Goal: Information Seeking & Learning: Learn about a topic

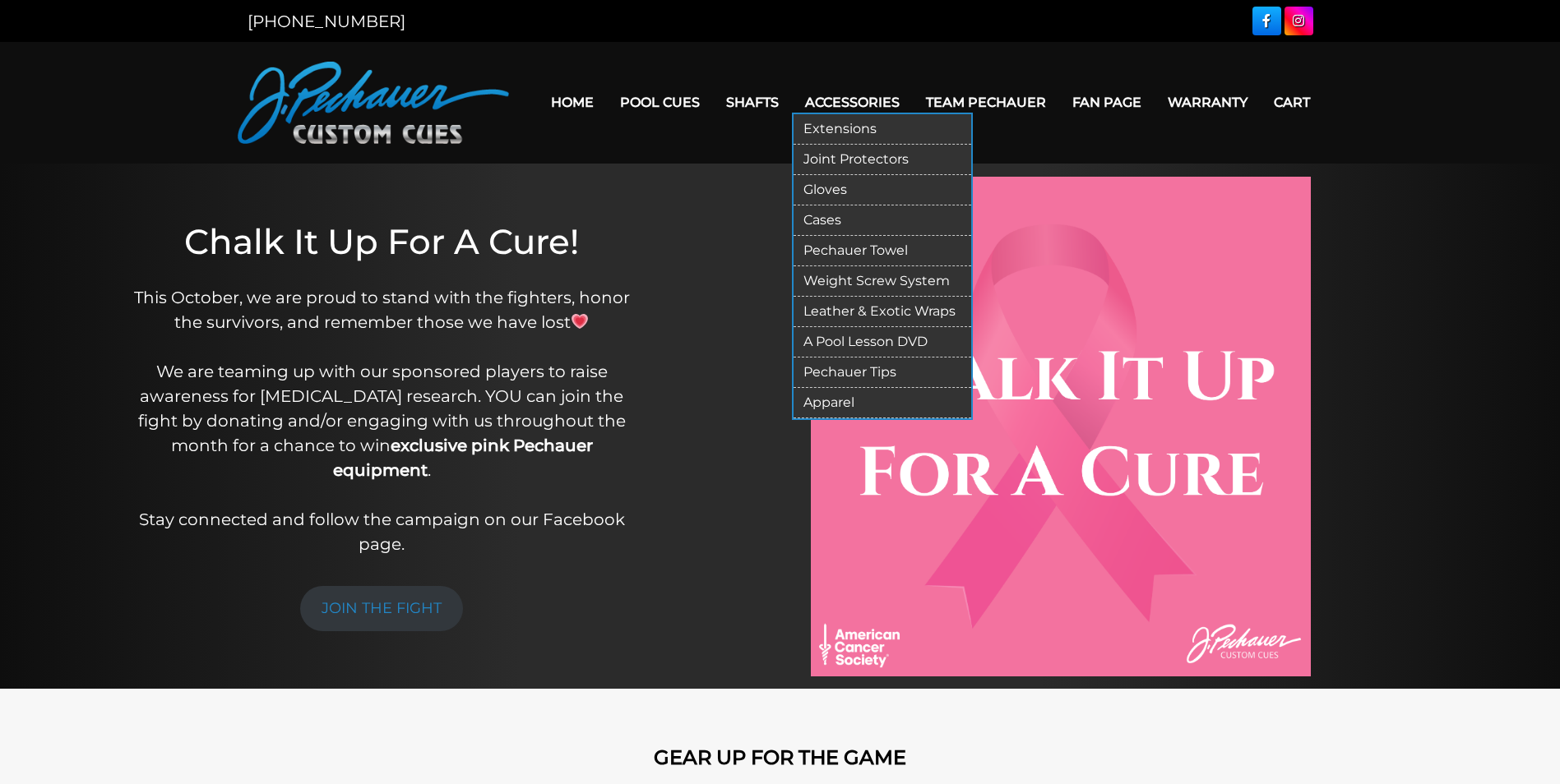
click at [854, 372] on link "Pechauer Tips" at bounding box center [883, 373] width 178 height 30
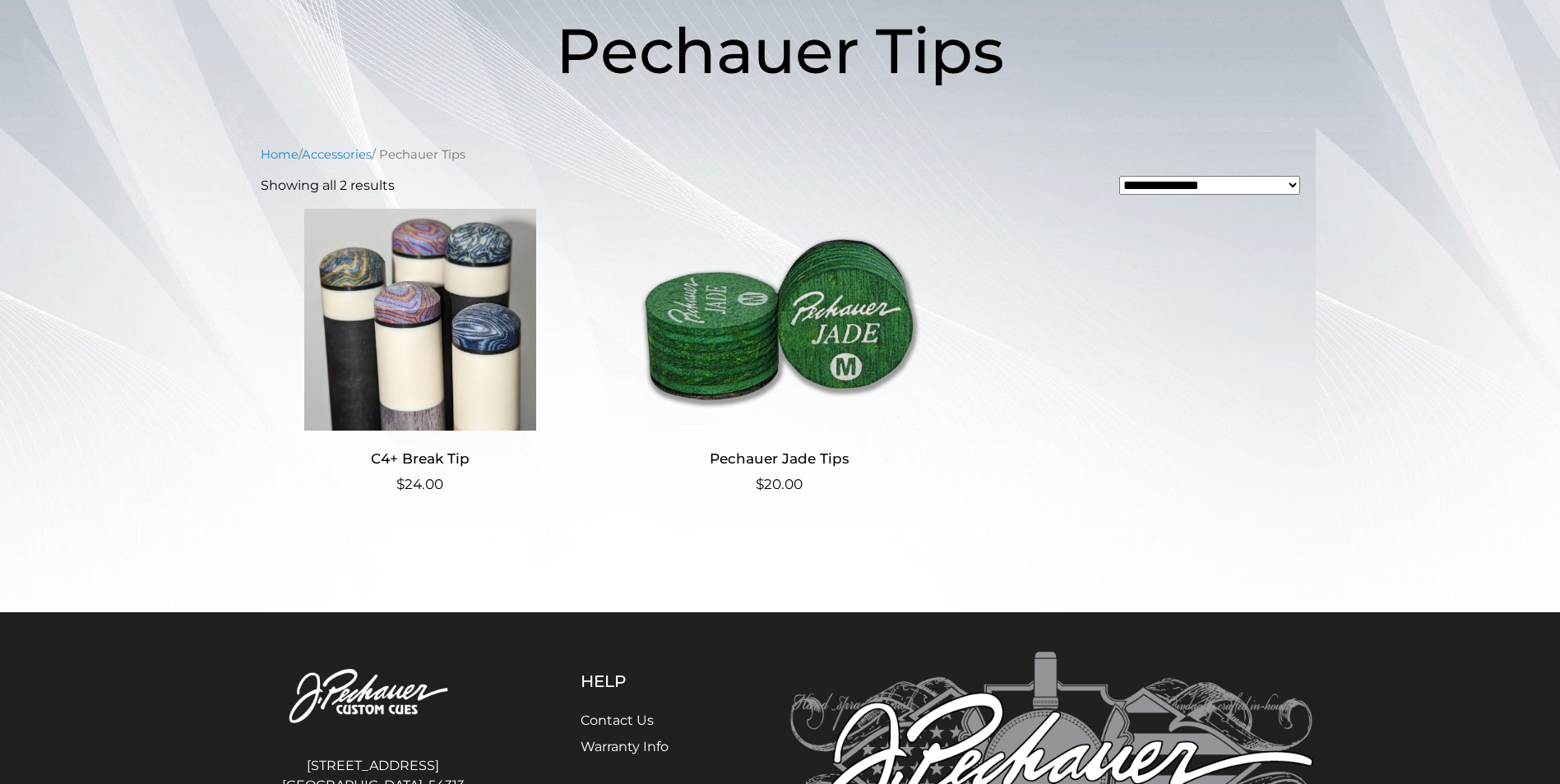
scroll to position [329, 0]
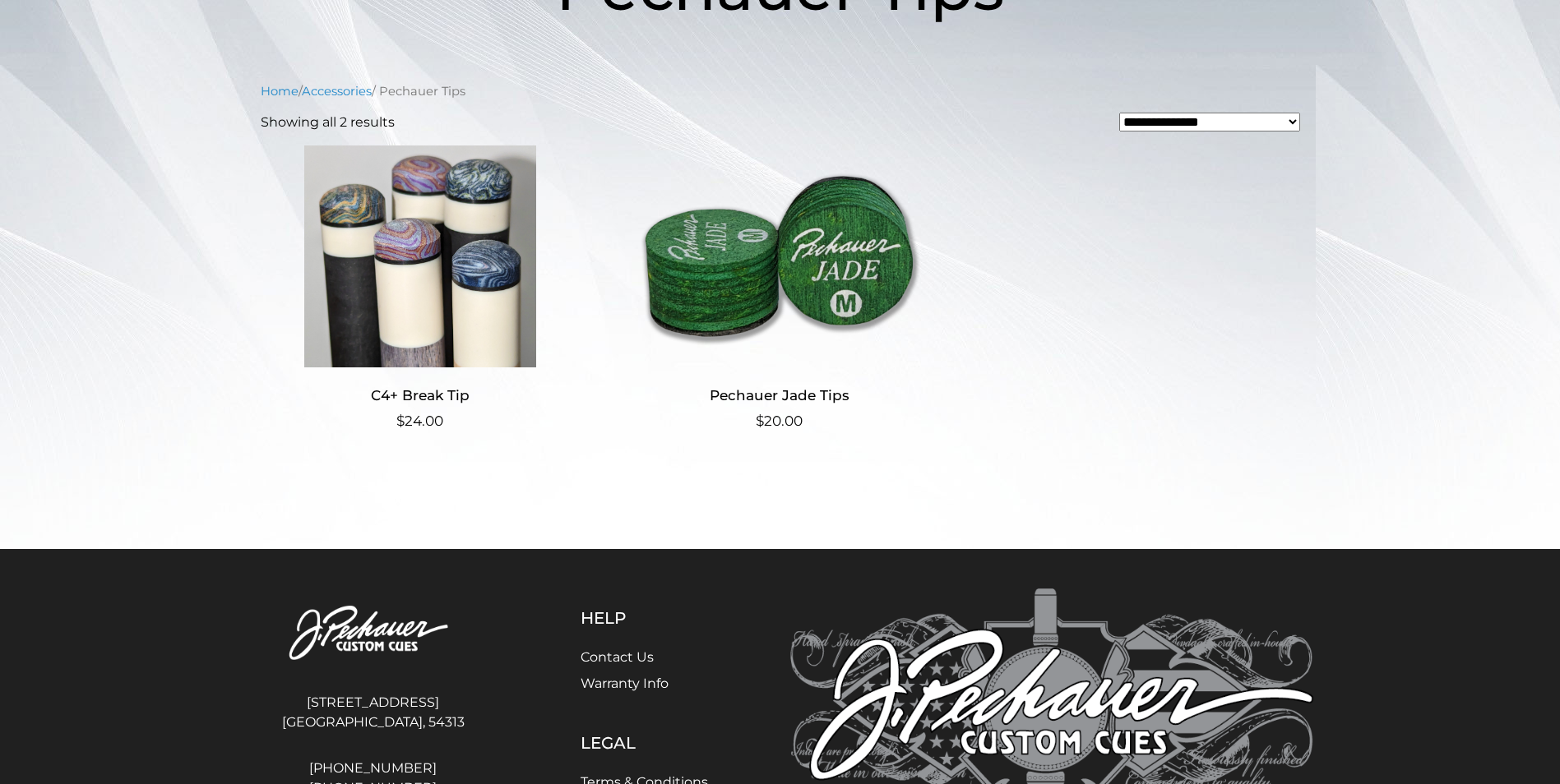
click at [406, 396] on h2 "C4+ Break Tip" at bounding box center [420, 396] width 319 height 30
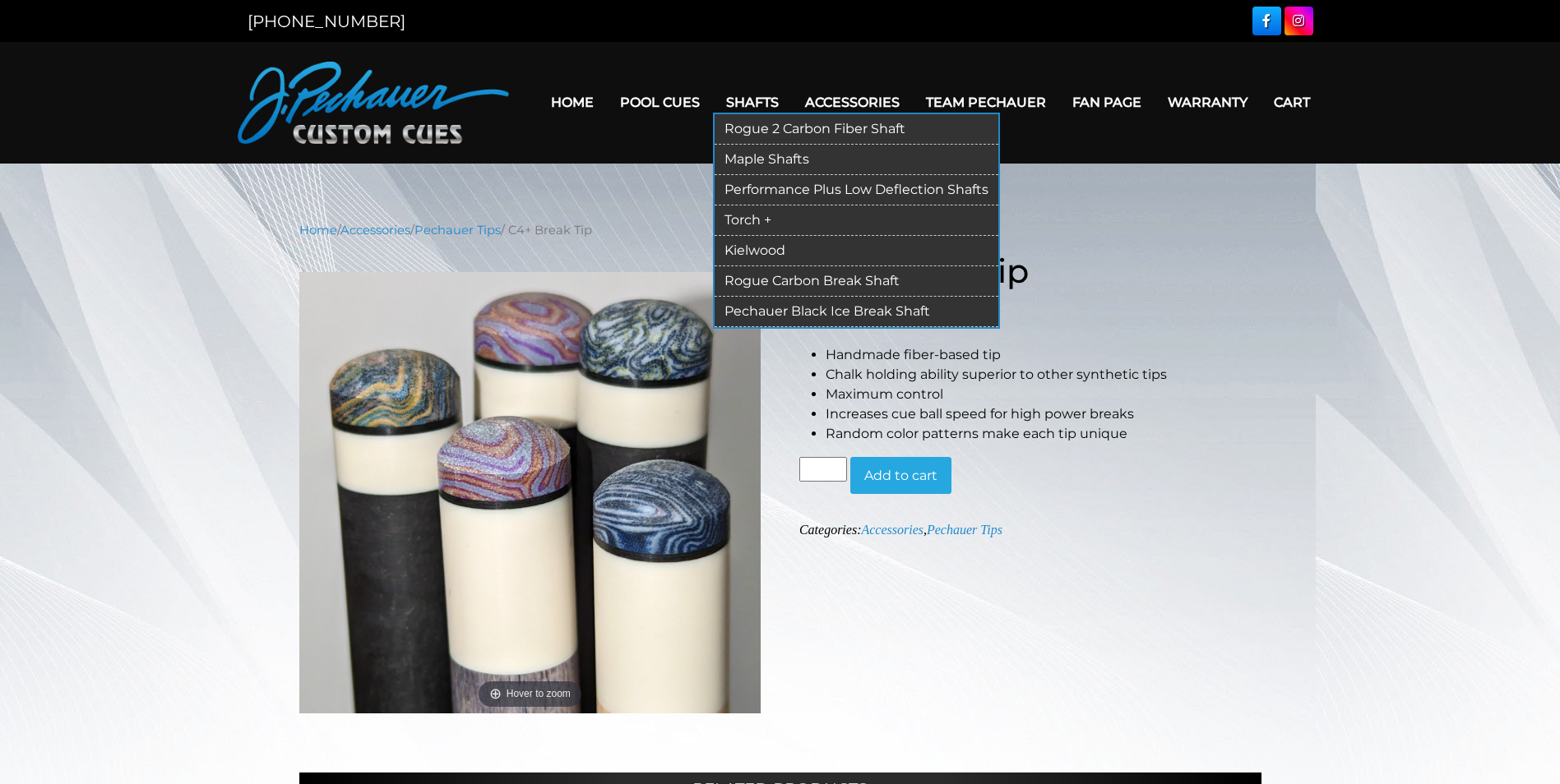
click at [757, 254] on link "Kielwood" at bounding box center [856, 251] width 284 height 30
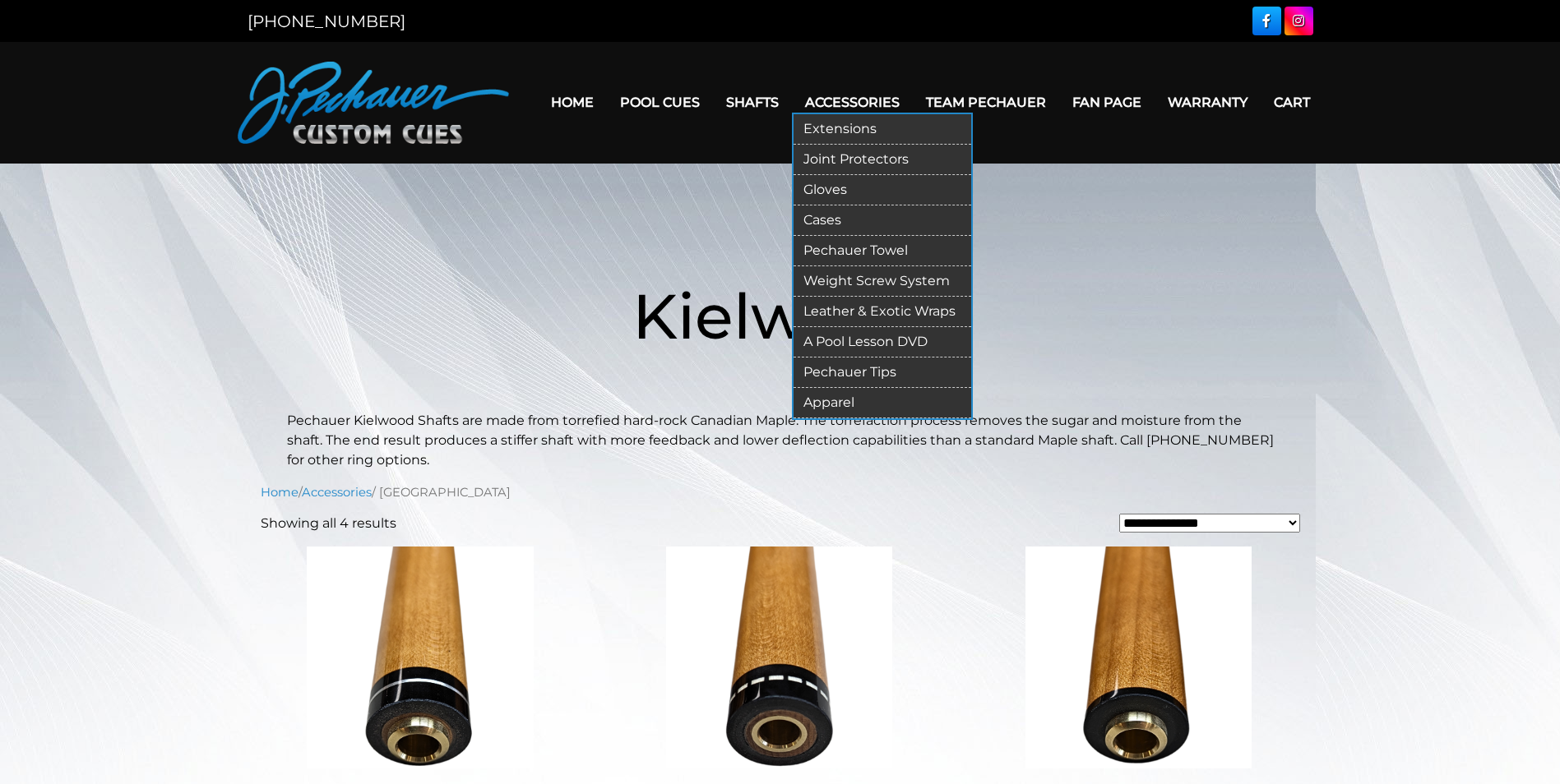
click at [828, 193] on link "Gloves" at bounding box center [883, 190] width 178 height 30
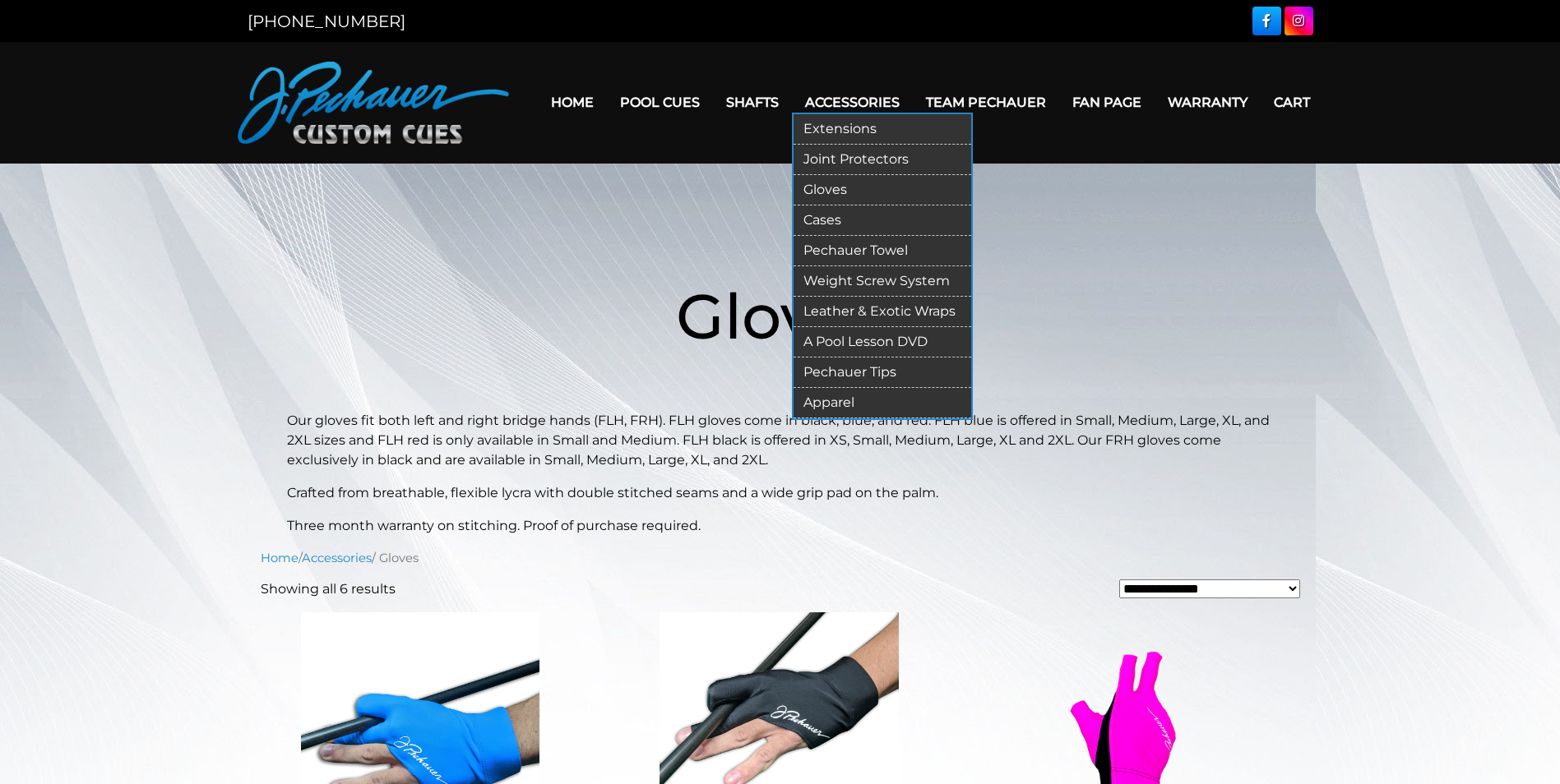
click at [858, 245] on link "Pechauer Towel" at bounding box center [883, 251] width 178 height 30
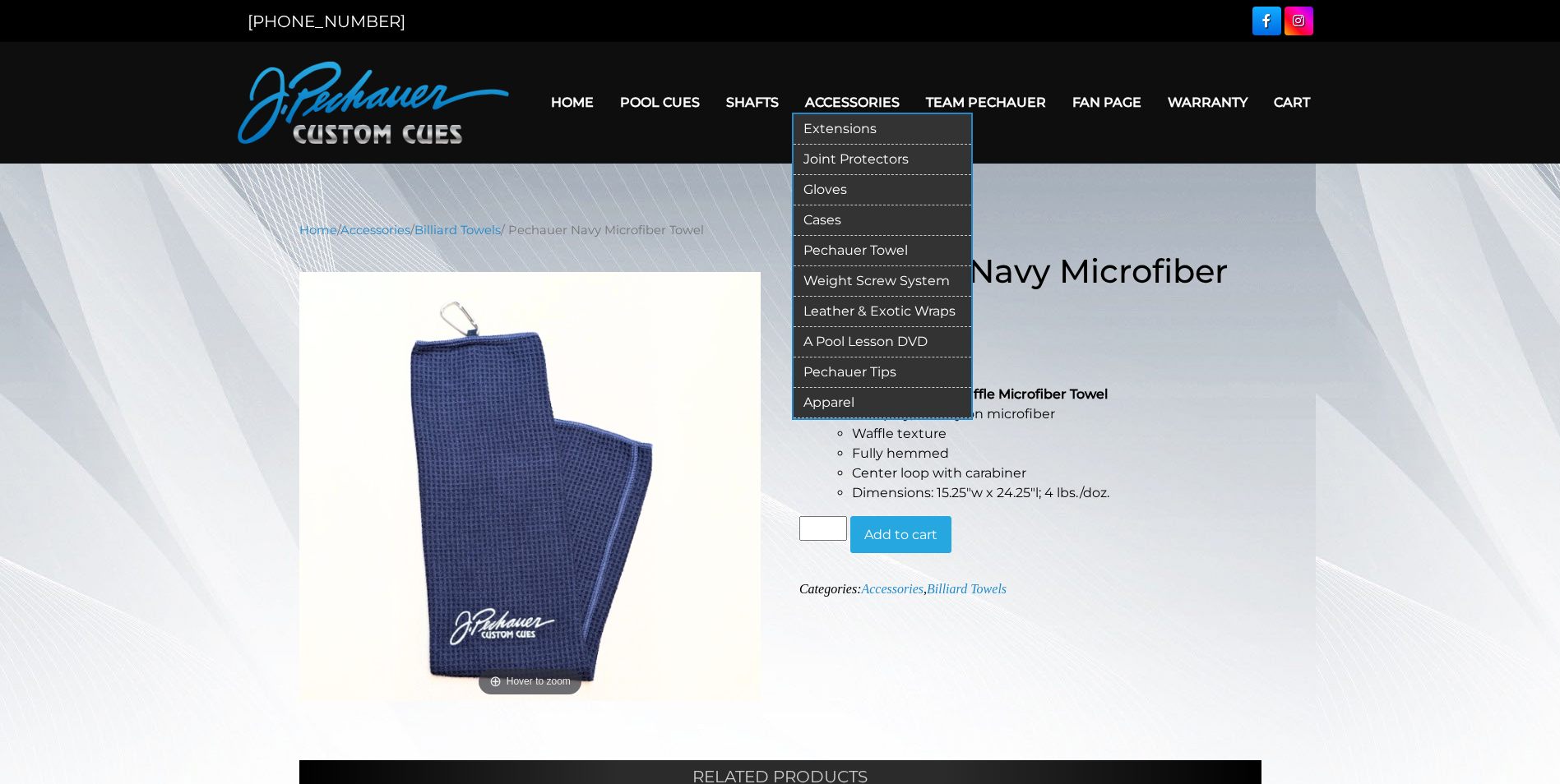
click at [862, 162] on link "Joint Protectors" at bounding box center [883, 160] width 178 height 30
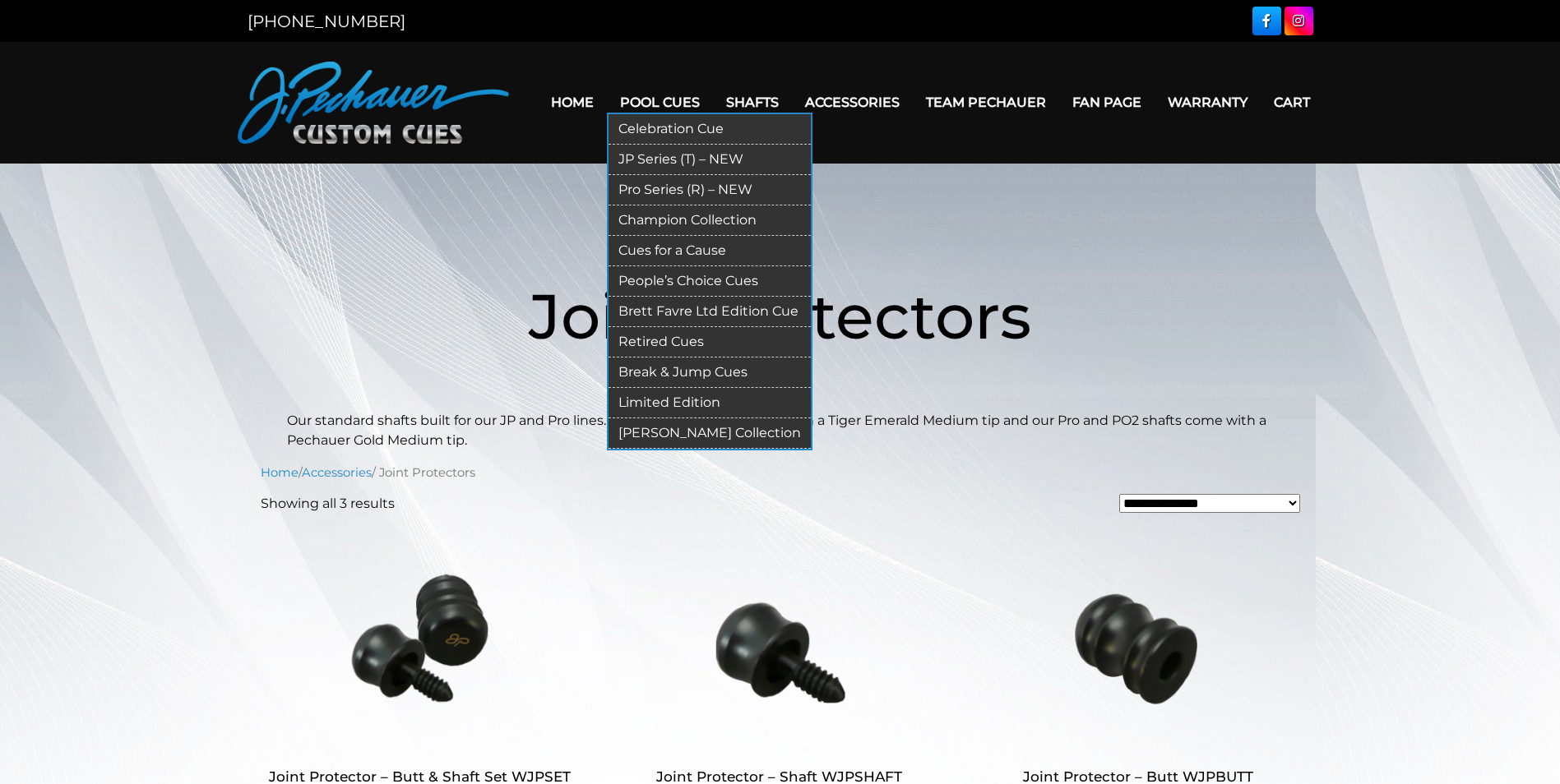
click at [662, 255] on link "Cues for a Cause" at bounding box center [709, 251] width 202 height 30
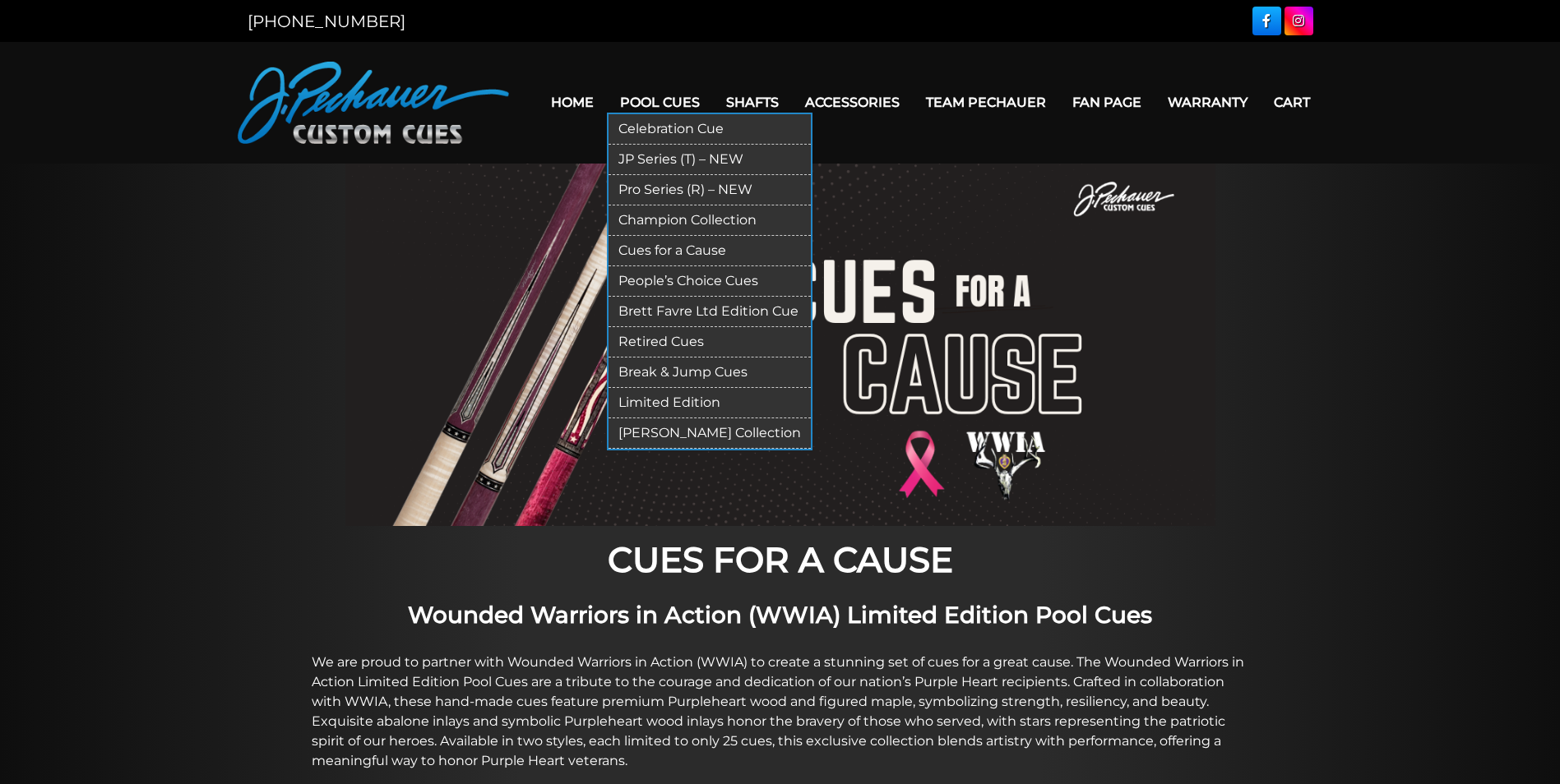
click at [656, 102] on link "Pool Cues" at bounding box center [659, 101] width 106 height 42
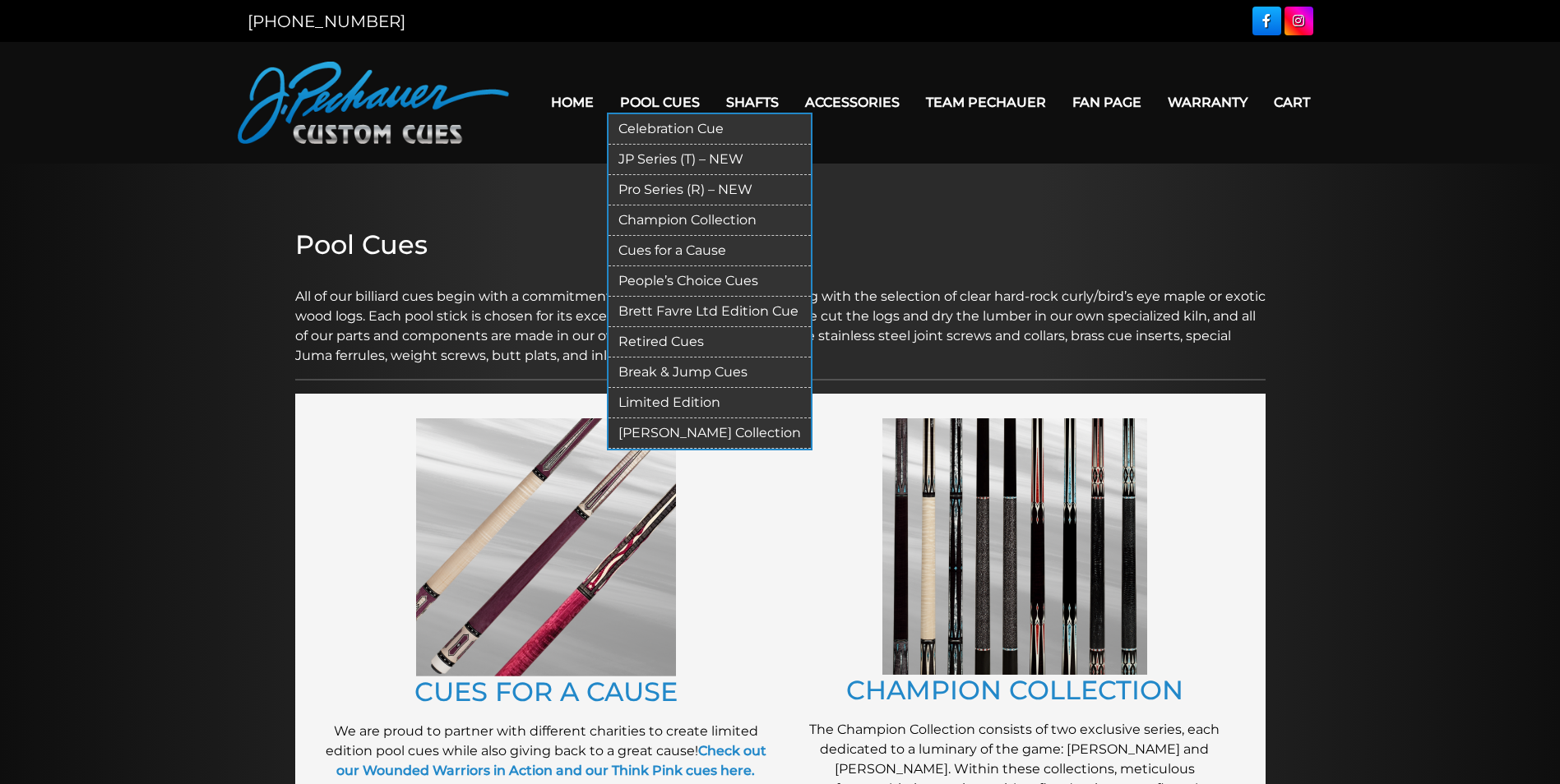
click at [692, 398] on link "Limited Edition" at bounding box center [709, 403] width 202 height 30
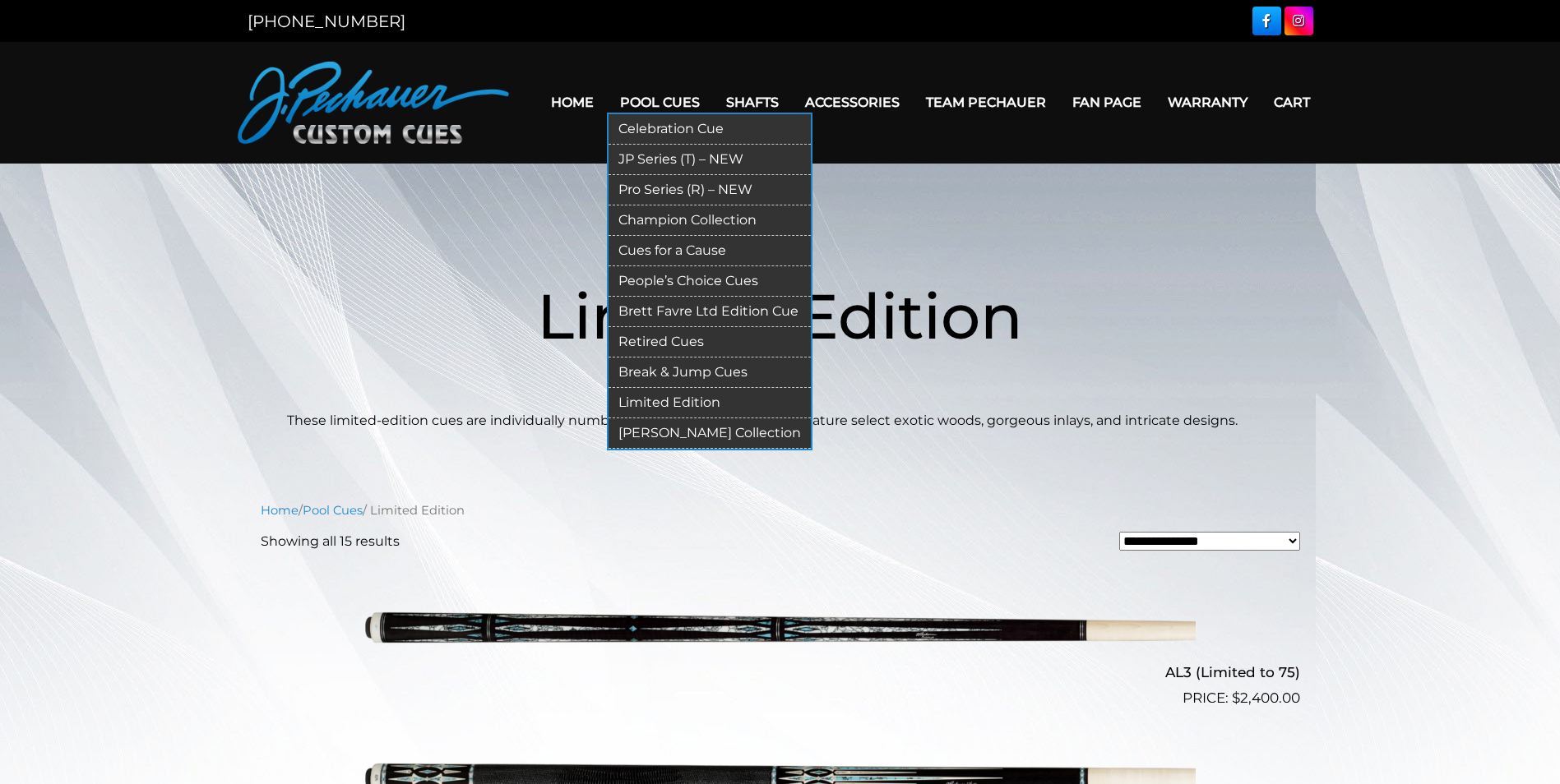
click at [659, 134] on link "Celebration Cue" at bounding box center [709, 129] width 202 height 30
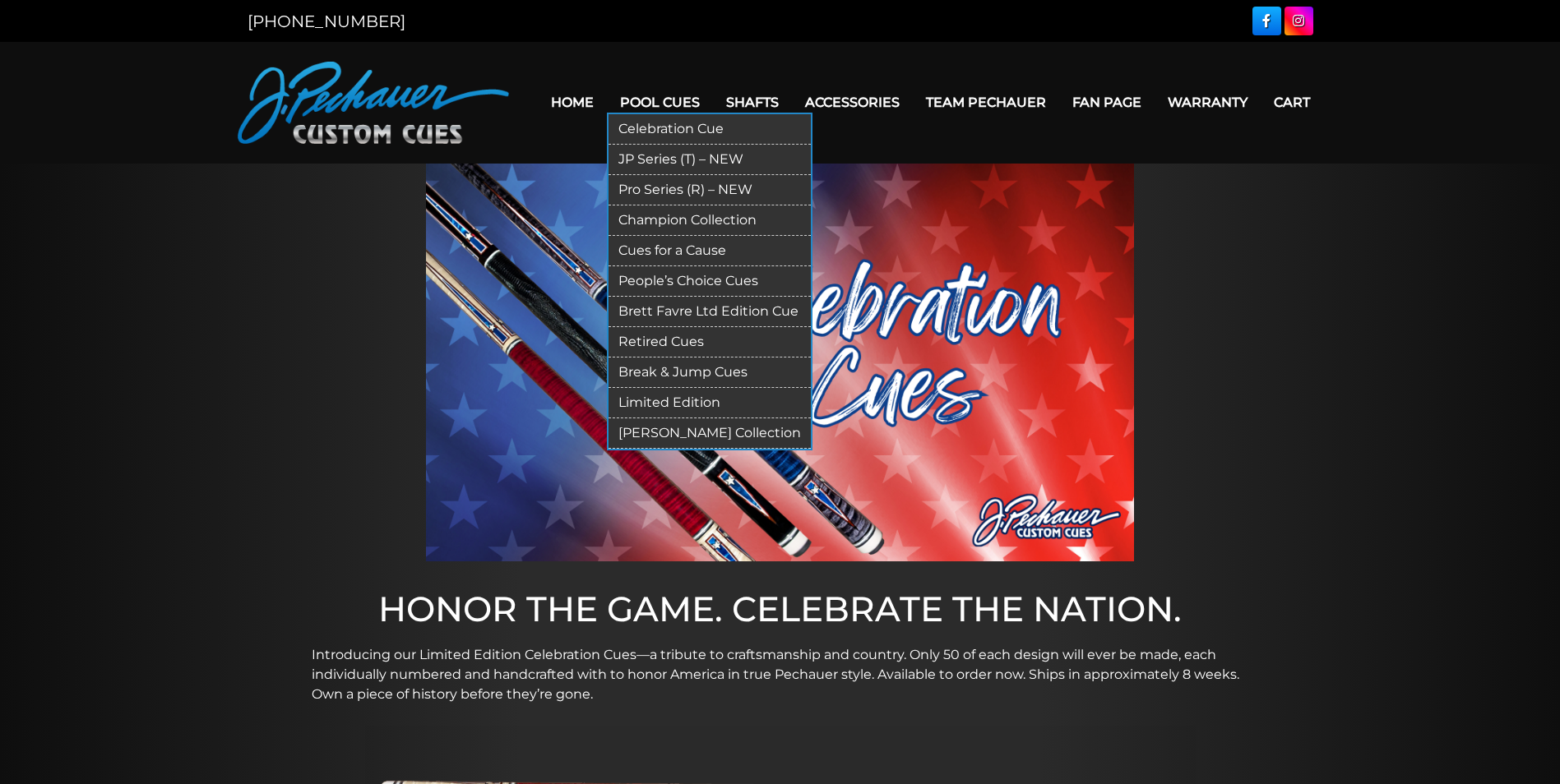
click at [659, 111] on link "Pool Cues" at bounding box center [659, 101] width 106 height 42
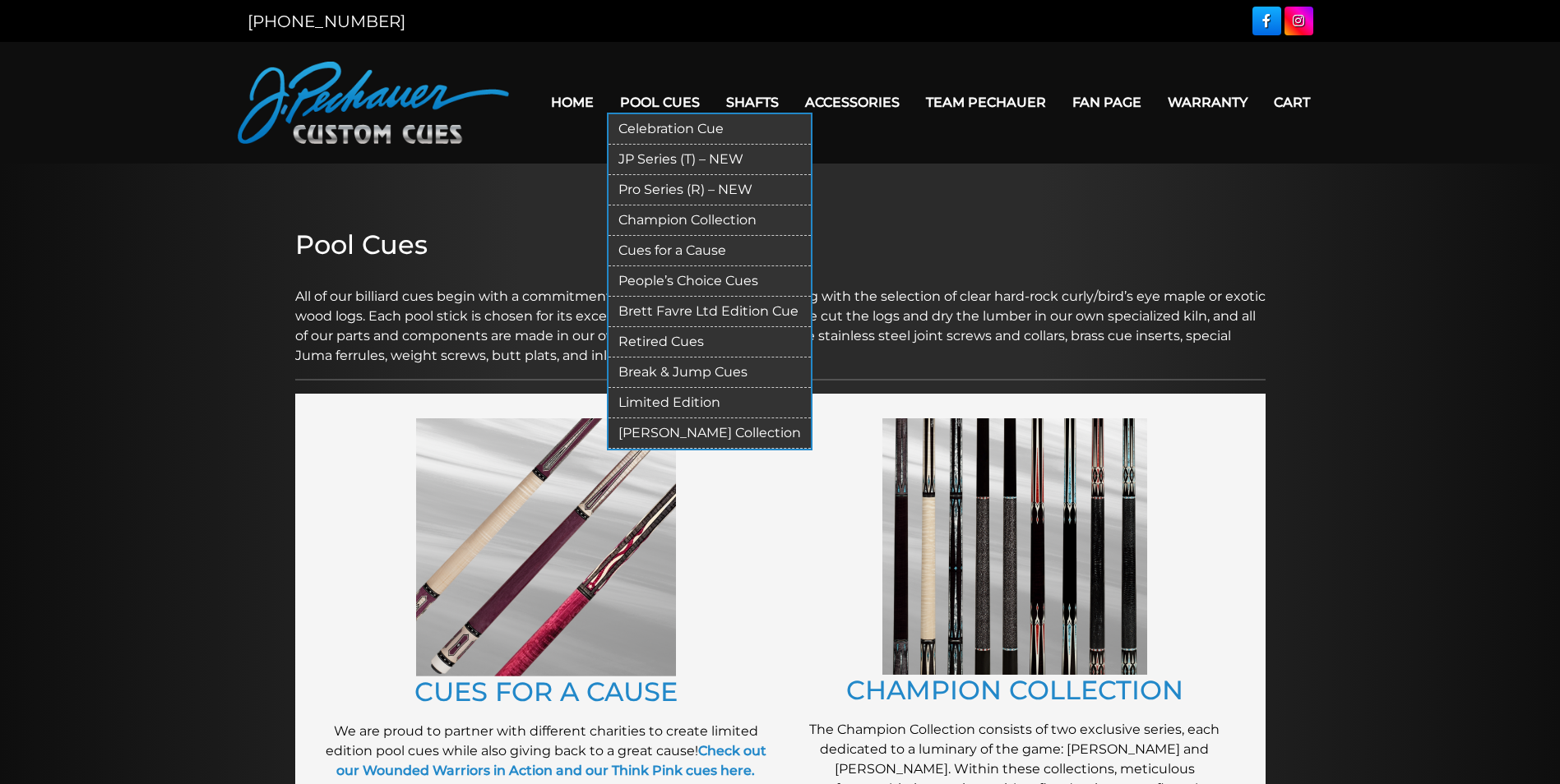
click at [652, 156] on link "JP Series (T) – NEW" at bounding box center [709, 160] width 202 height 30
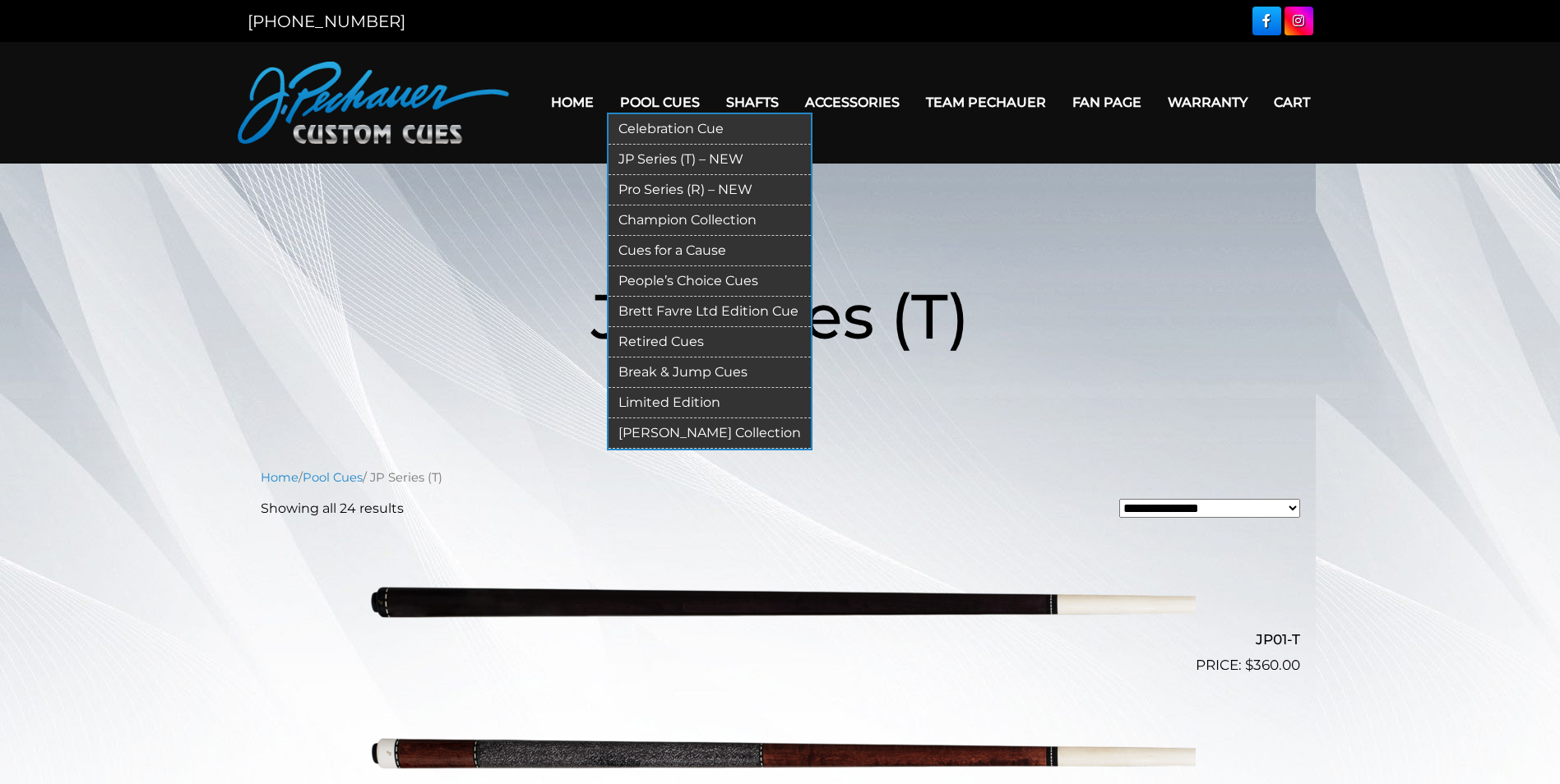
click at [672, 98] on link "Pool Cues" at bounding box center [659, 101] width 106 height 42
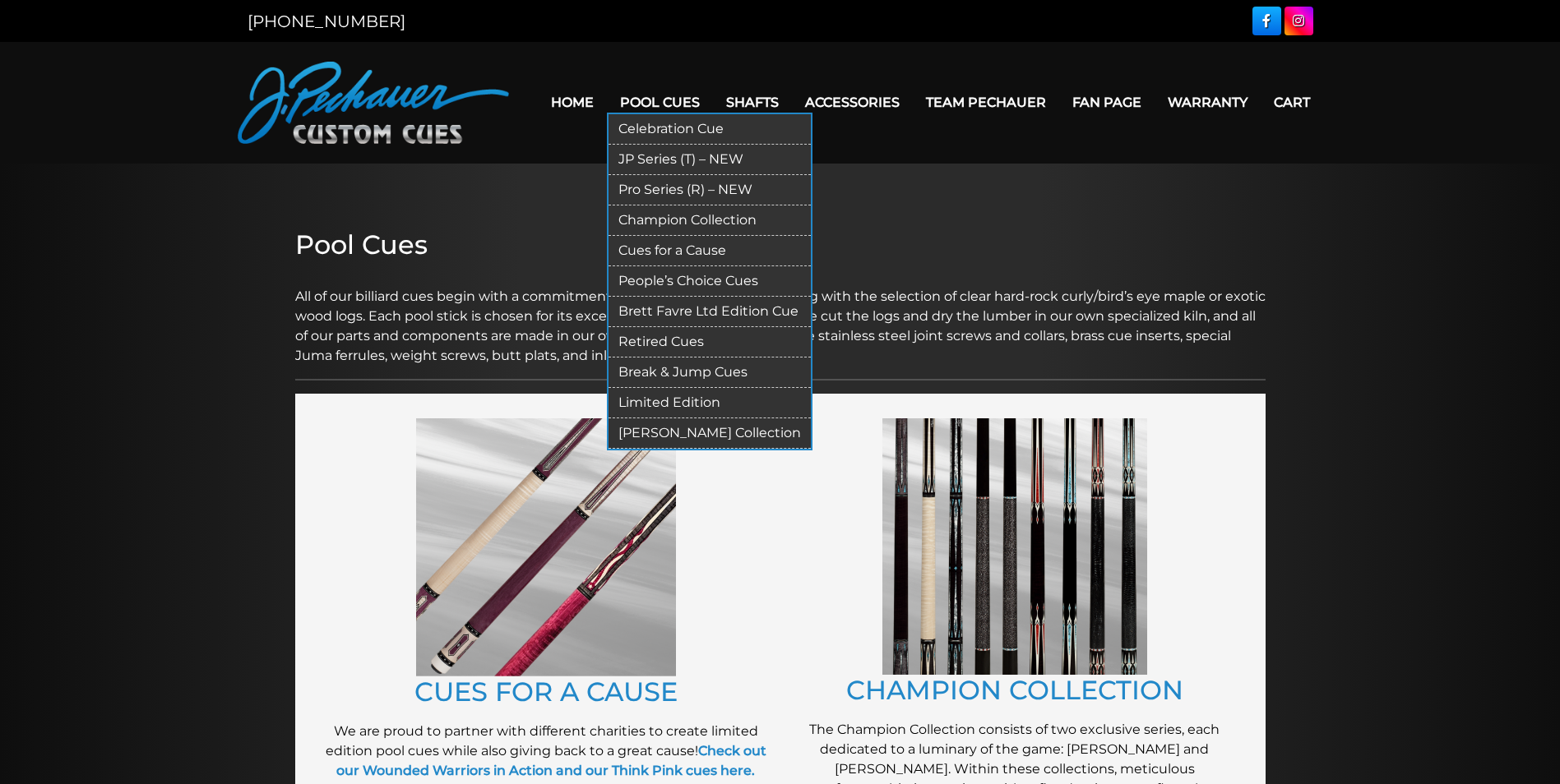
click at [667, 186] on link "Pro Series (R) – NEW" at bounding box center [709, 190] width 202 height 30
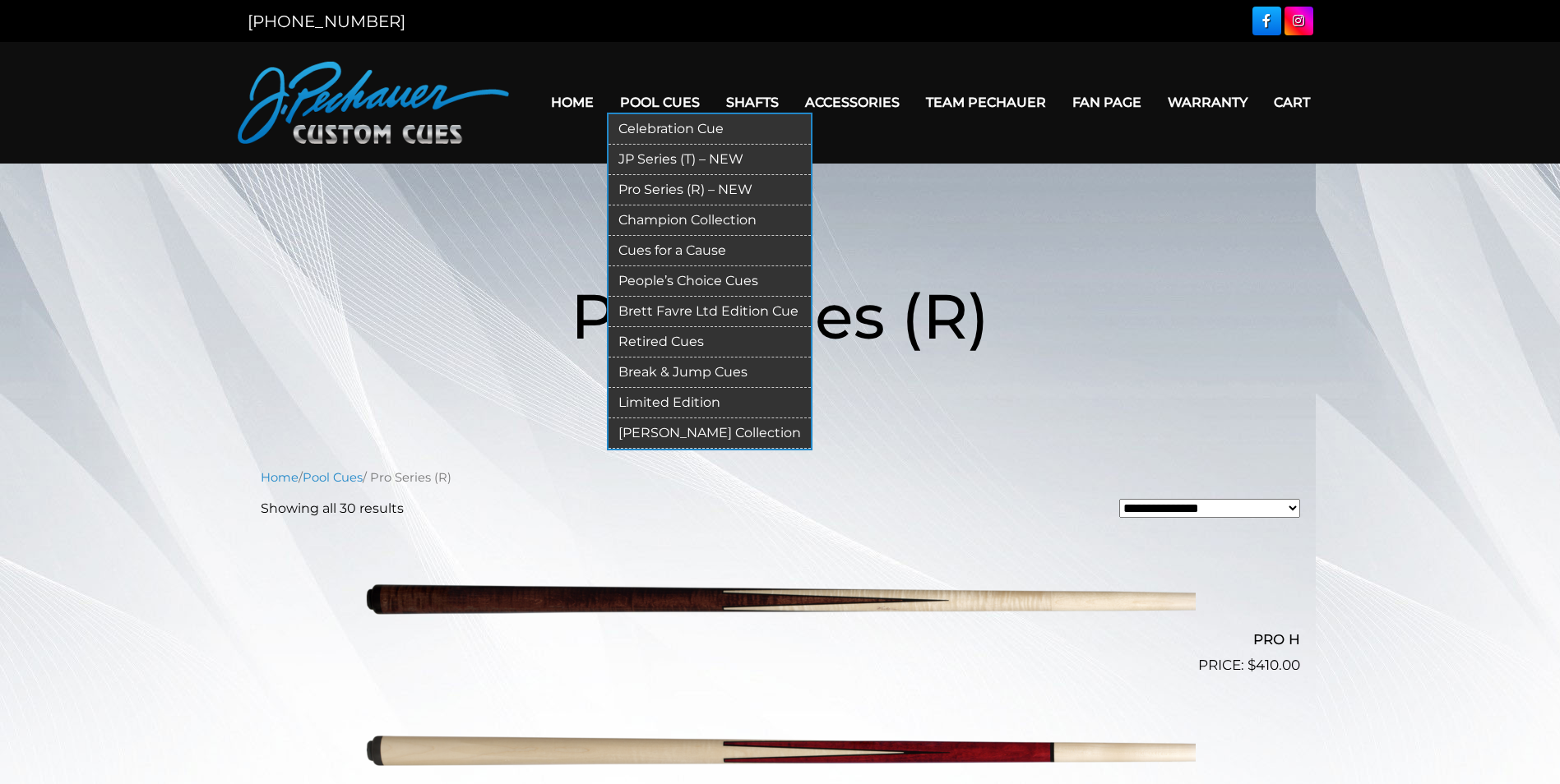
click at [651, 94] on link "Pool Cues" at bounding box center [659, 101] width 106 height 42
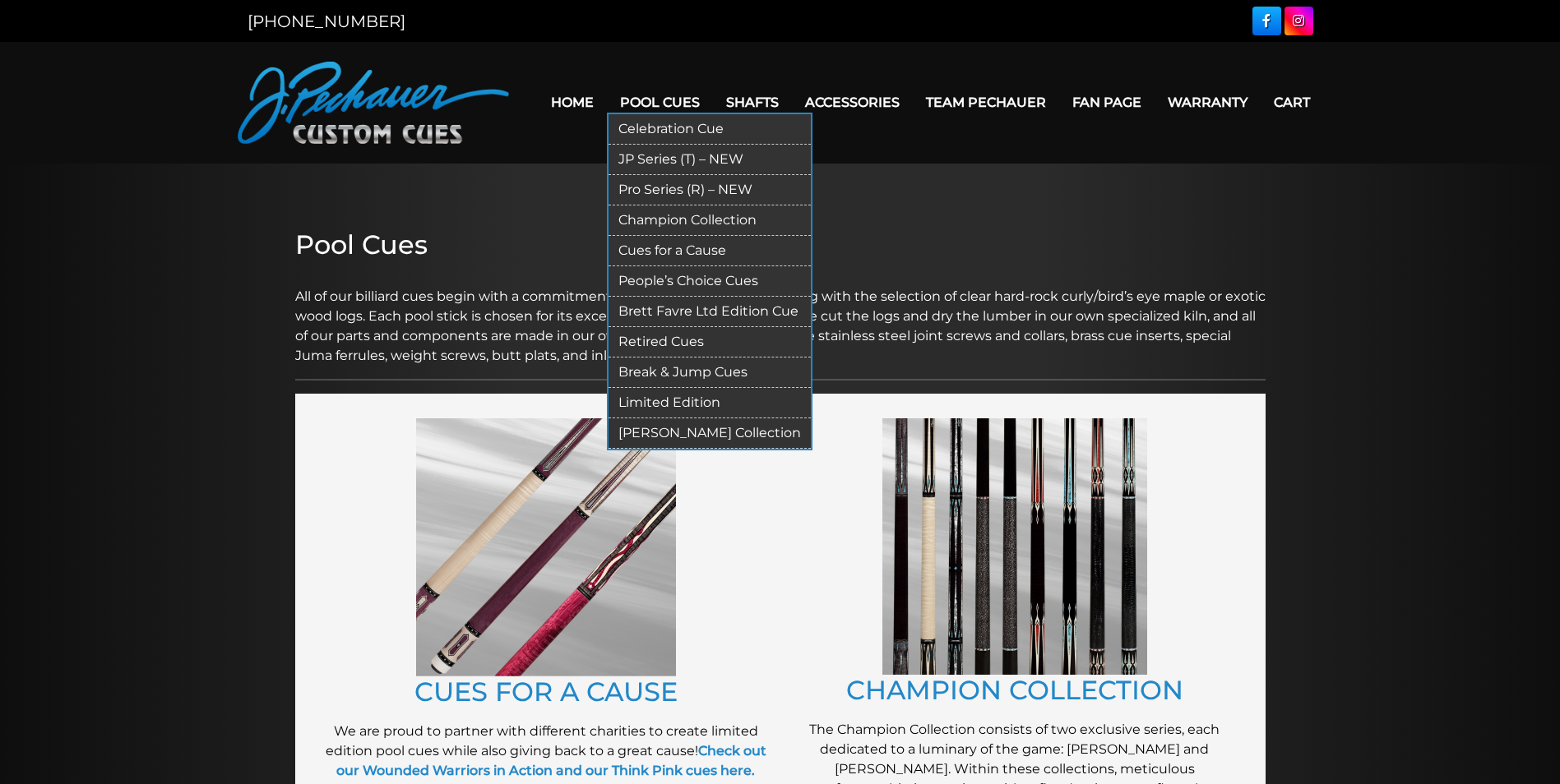
click at [656, 225] on link "Champion Collection" at bounding box center [709, 221] width 202 height 30
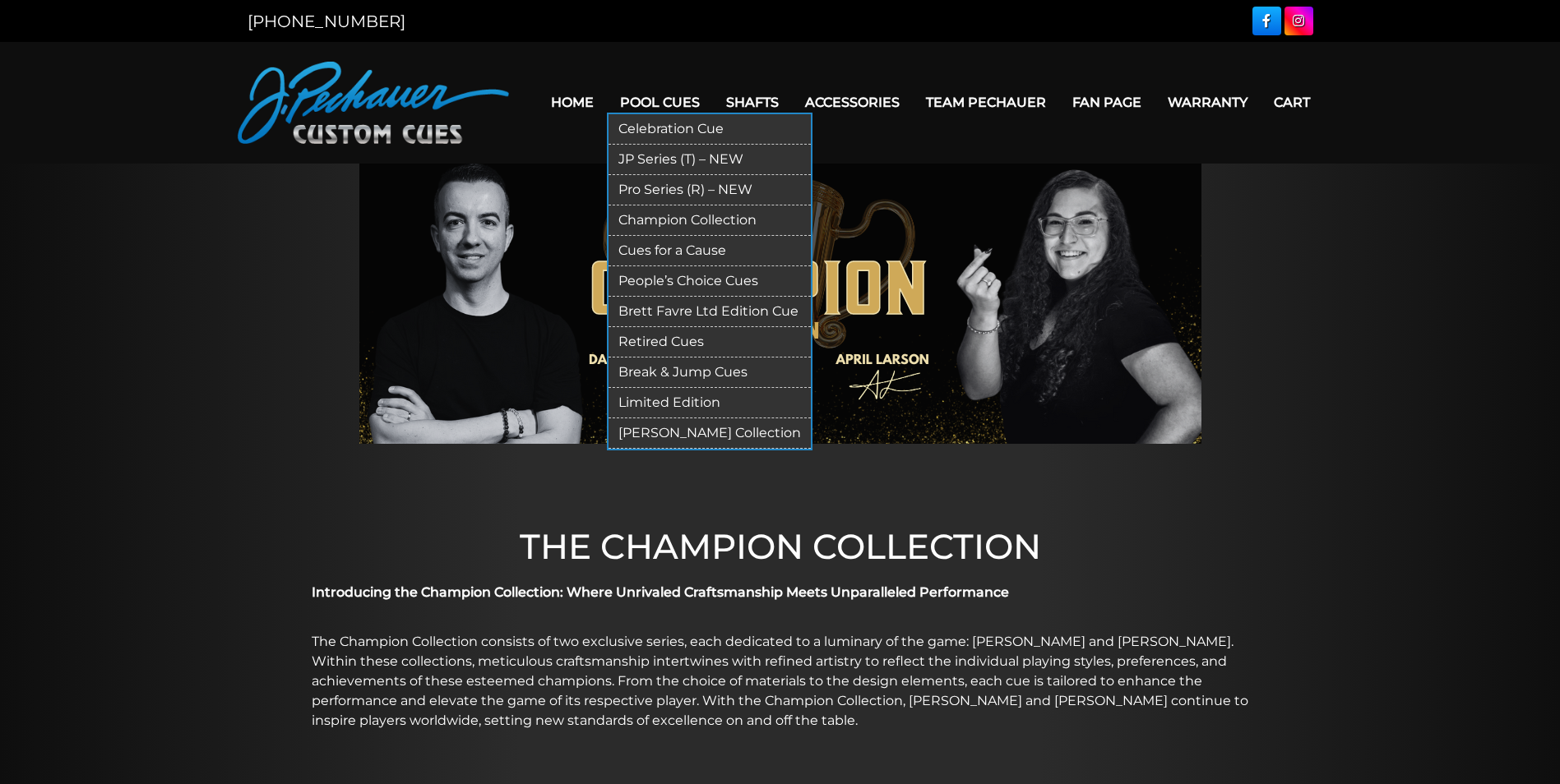
click at [658, 310] on link "Brett Favre Ltd Edition Cue" at bounding box center [709, 312] width 202 height 30
